Goal: Transaction & Acquisition: Download file/media

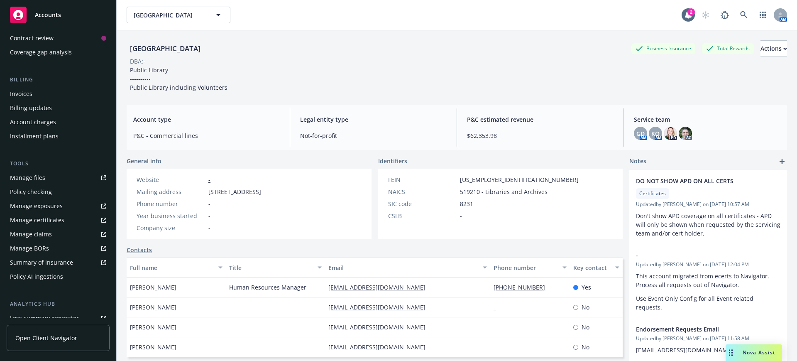
scroll to position [156, 0]
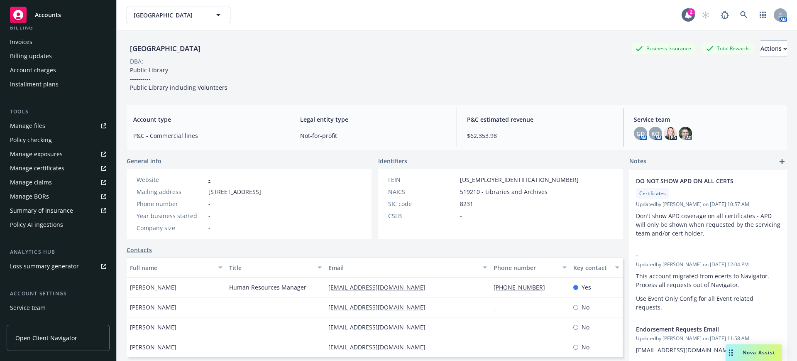
click at [40, 168] on div "Manage certificates" at bounding box center [37, 167] width 54 height 13
click at [749, 352] on span "Nova Assist" at bounding box center [759, 352] width 33 height 7
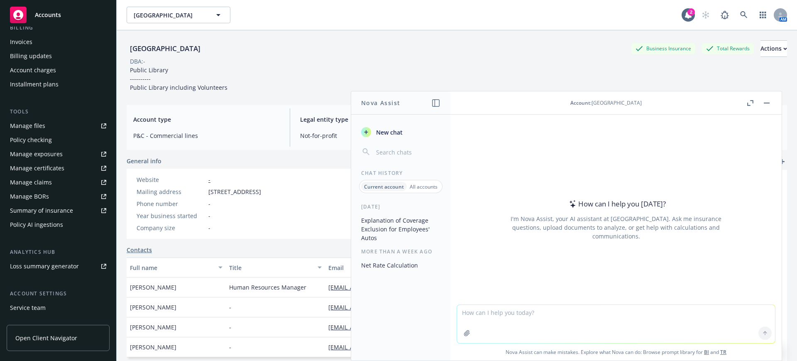
click at [459, 311] on textarea at bounding box center [616, 324] width 318 height 38
paste textarea "tabling, book club, and classroom presentations"
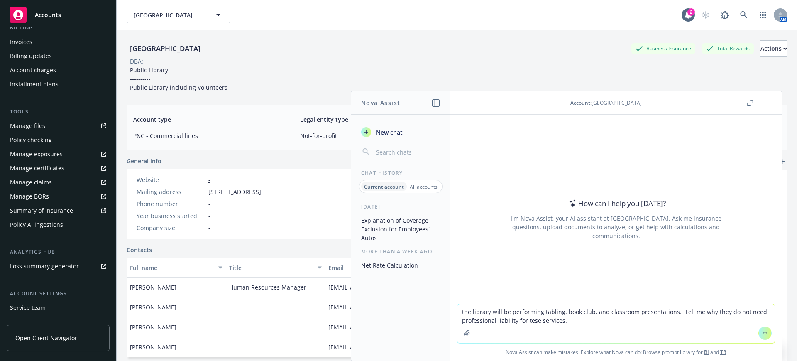
type textarea "the library will be performing tabling, book club, and classroom presentations.…"
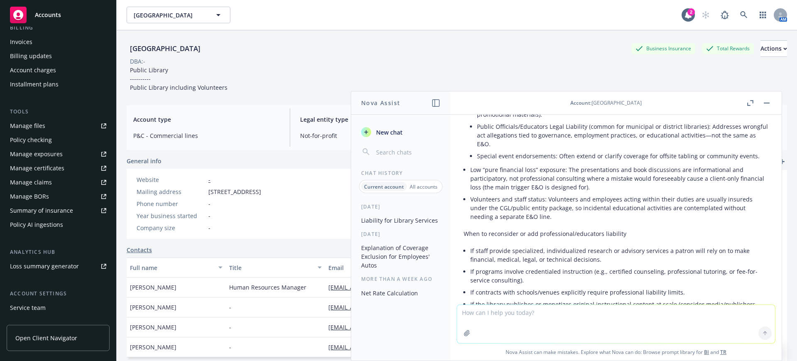
click at [22, 124] on div "Manage files" at bounding box center [27, 125] width 35 height 13
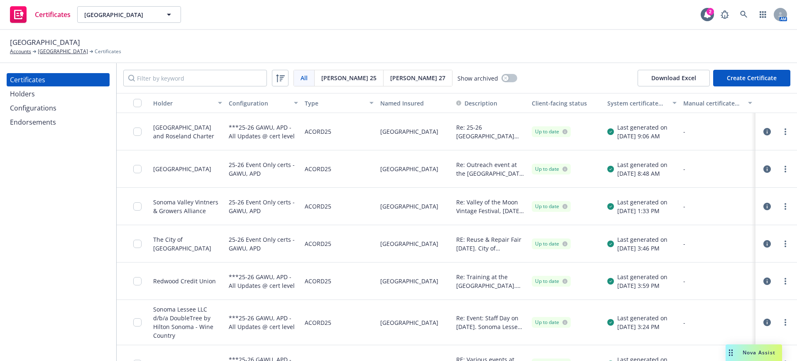
click at [763, 130] on icon "button" at bounding box center [766, 131] width 7 height 7
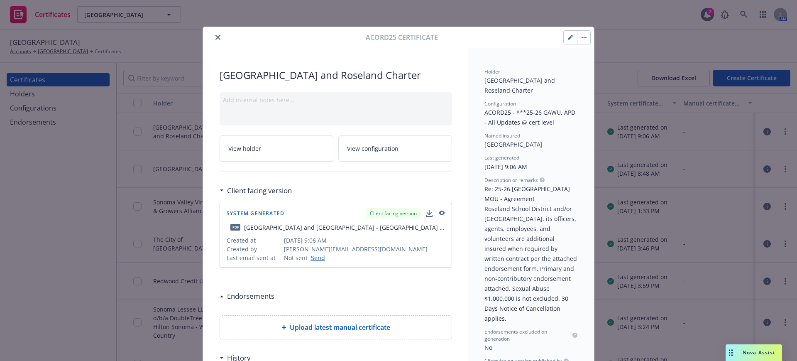
click at [579, 35] on button "button" at bounding box center [583, 37] width 13 height 13
click at [215, 35] on icon "close" at bounding box center [217, 37] width 5 height 5
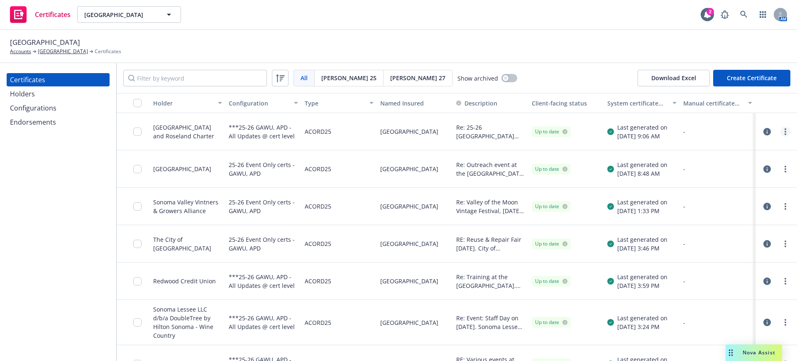
click at [785, 131] on circle "more" at bounding box center [786, 132] width 2 height 2
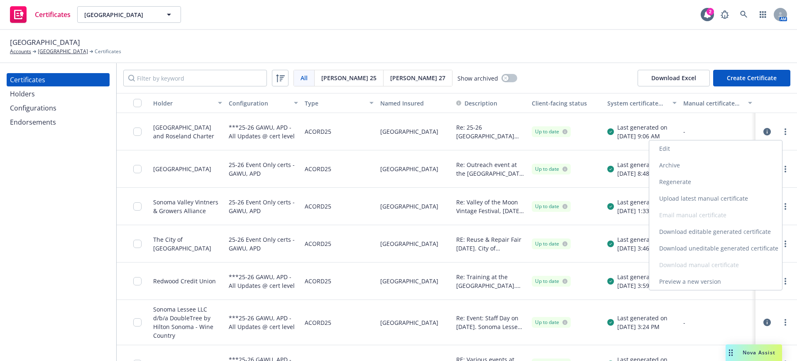
click at [700, 247] on link "Download uneditable generated certificate" at bounding box center [715, 248] width 133 height 17
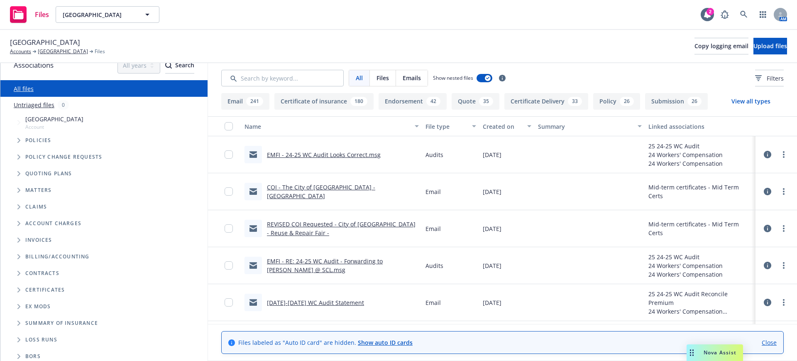
scroll to position [17, 0]
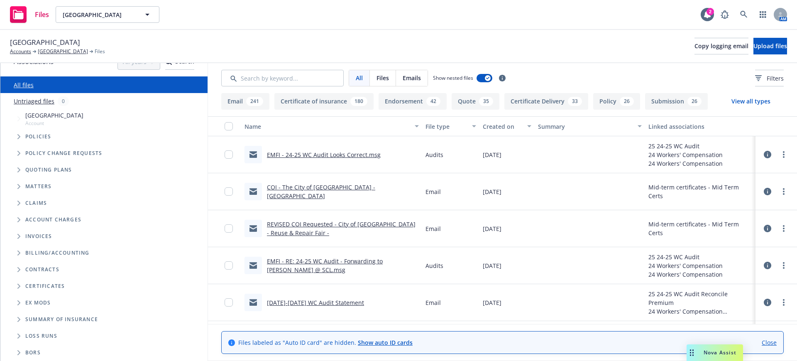
click at [19, 284] on icon "Folder Tree Example" at bounding box center [18, 286] width 3 height 5
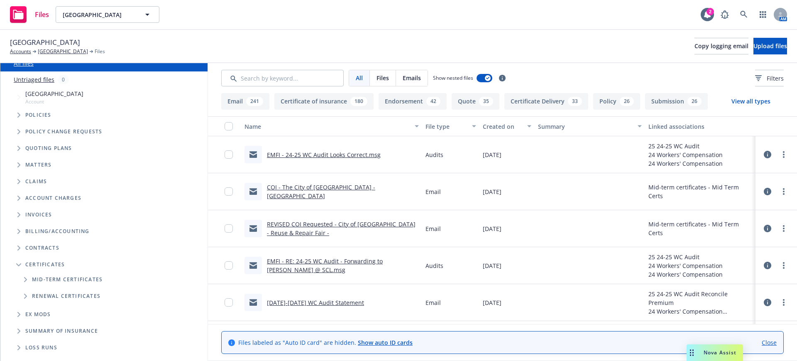
scroll to position [50, 0]
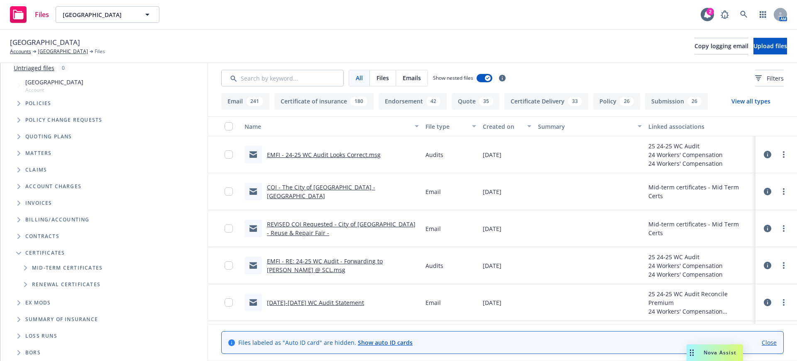
click at [24, 267] on icon "Folder Tree Example" at bounding box center [25, 267] width 3 height 5
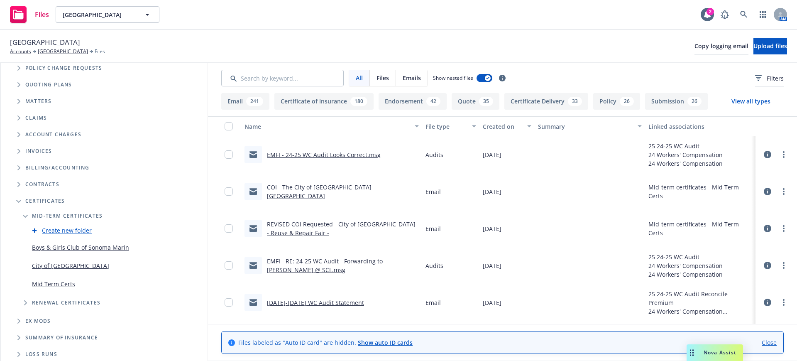
click at [60, 283] on link "Mid Term Certs" at bounding box center [53, 283] width 43 height 9
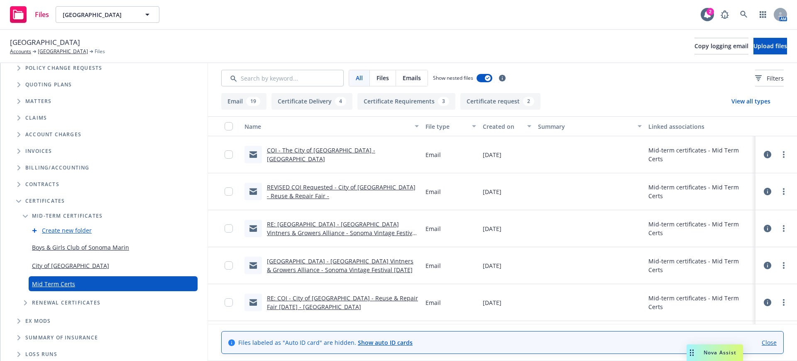
scroll to position [102, 0]
